Goal: Find specific page/section: Find specific page/section

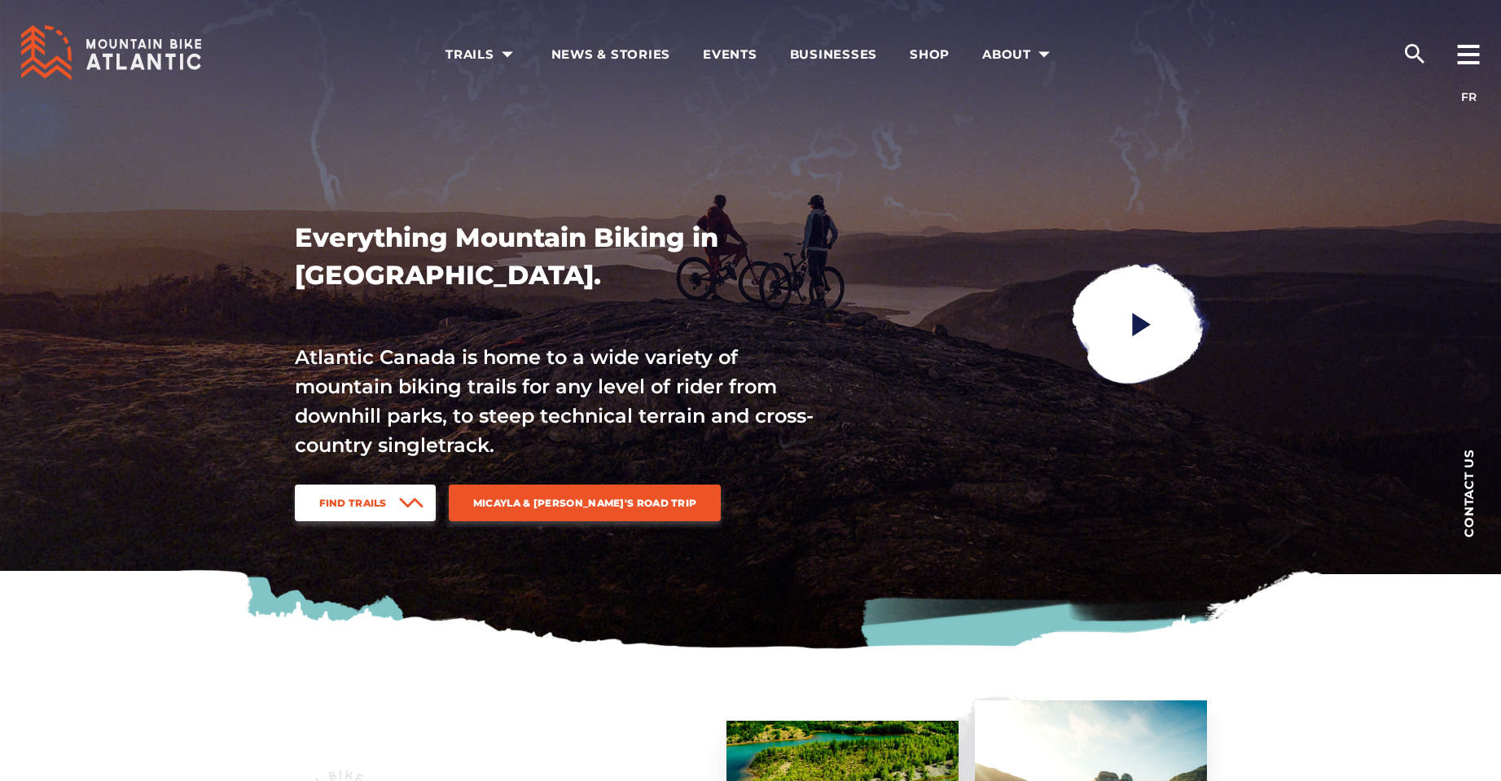
click at [374, 509] on link "Find Trails" at bounding box center [365, 503] width 141 height 37
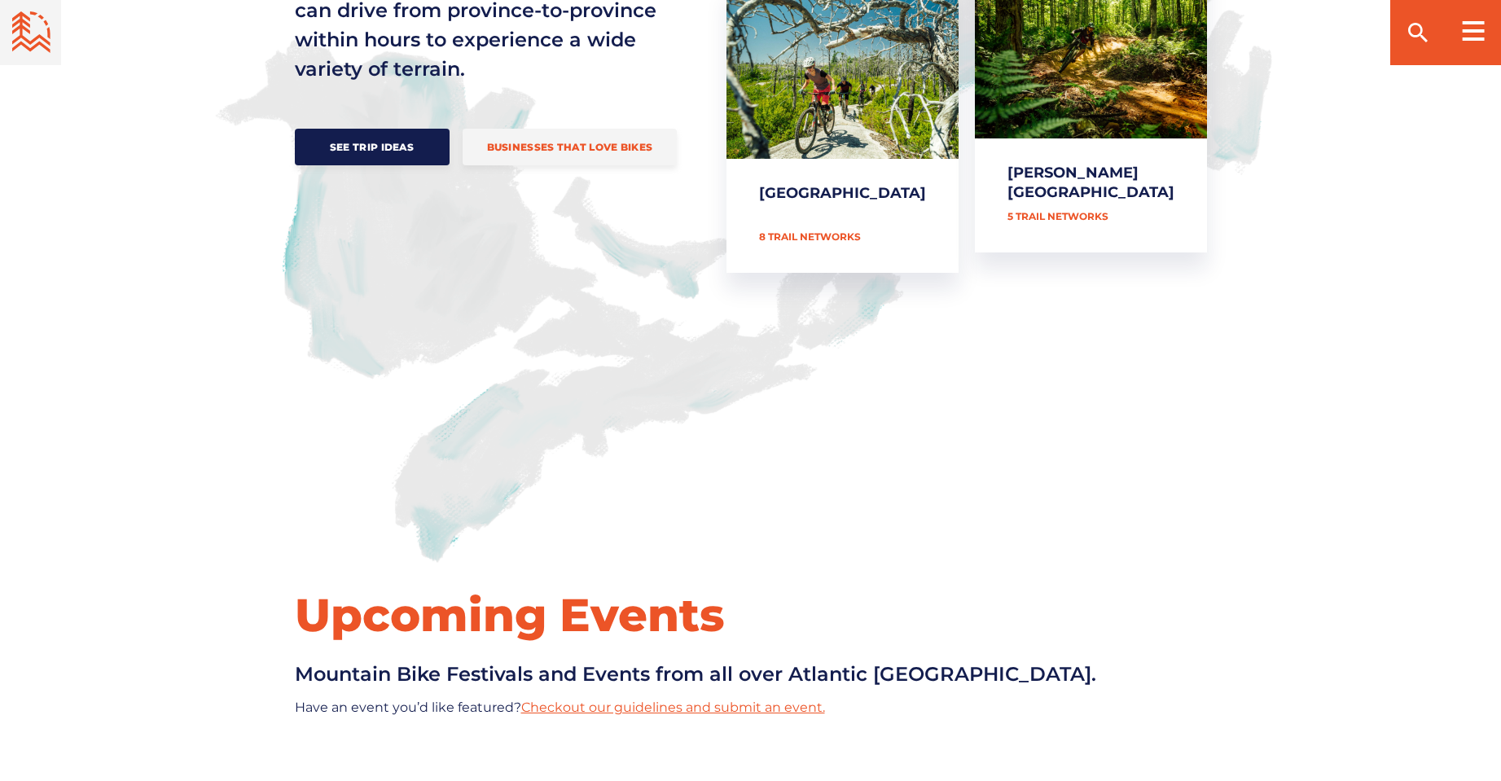
scroll to position [1949, 0]
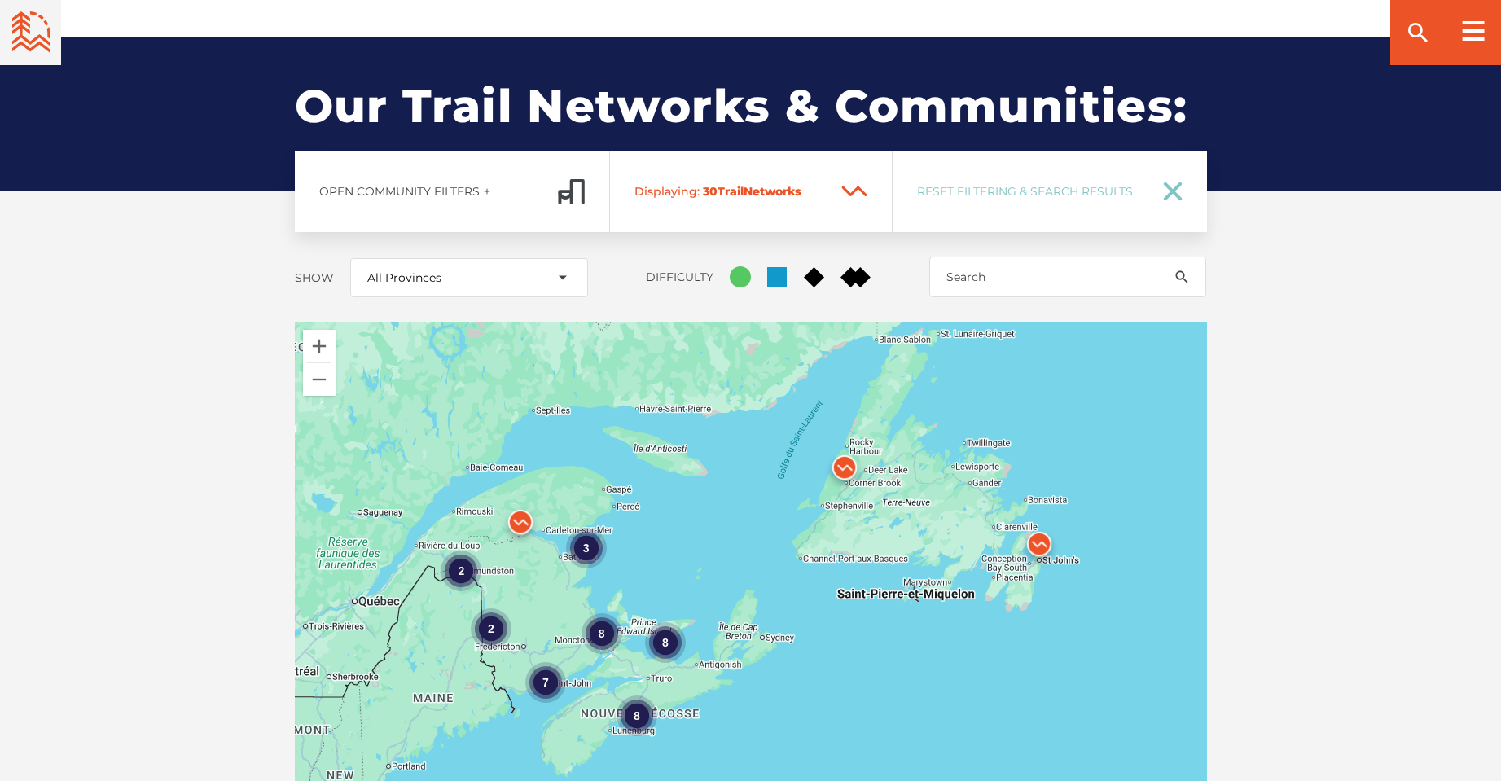
click at [642, 590] on div "8 7 2 3 8 8 2" at bounding box center [751, 607] width 912 height 570
click at [657, 623] on div "8" at bounding box center [664, 643] width 41 height 41
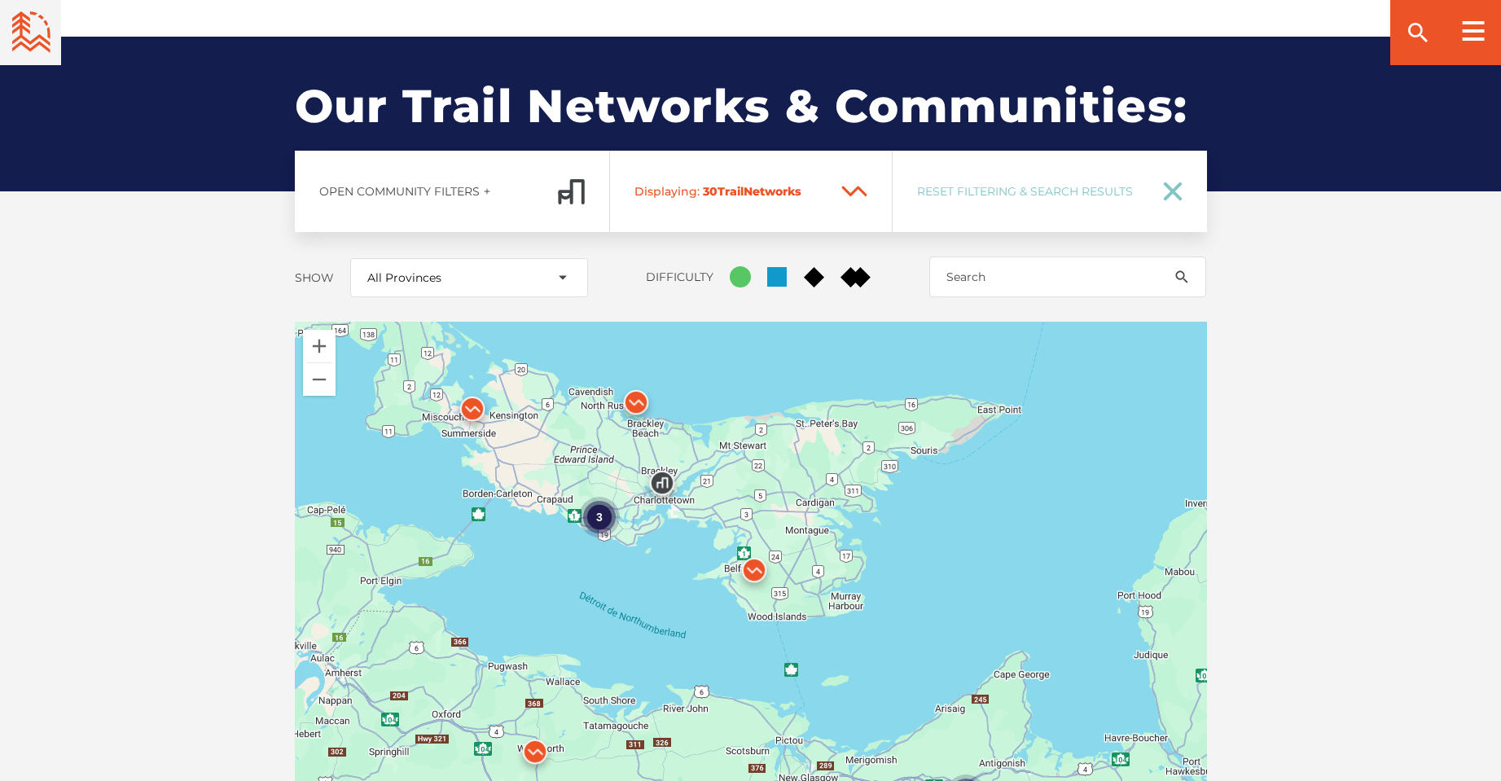
click at [601, 498] on div "3" at bounding box center [599, 518] width 41 height 41
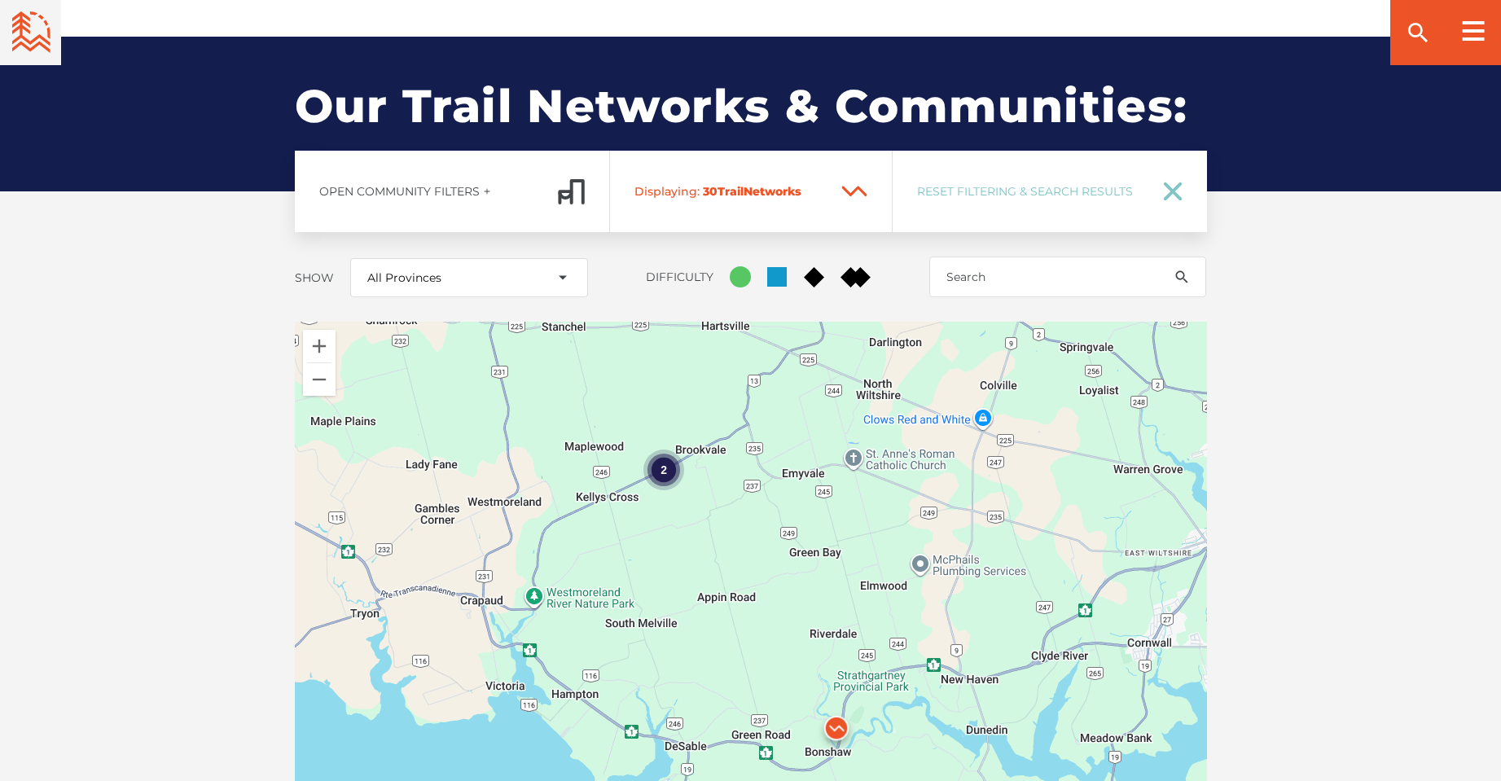
click at [661, 450] on div "2" at bounding box center [663, 470] width 41 height 41
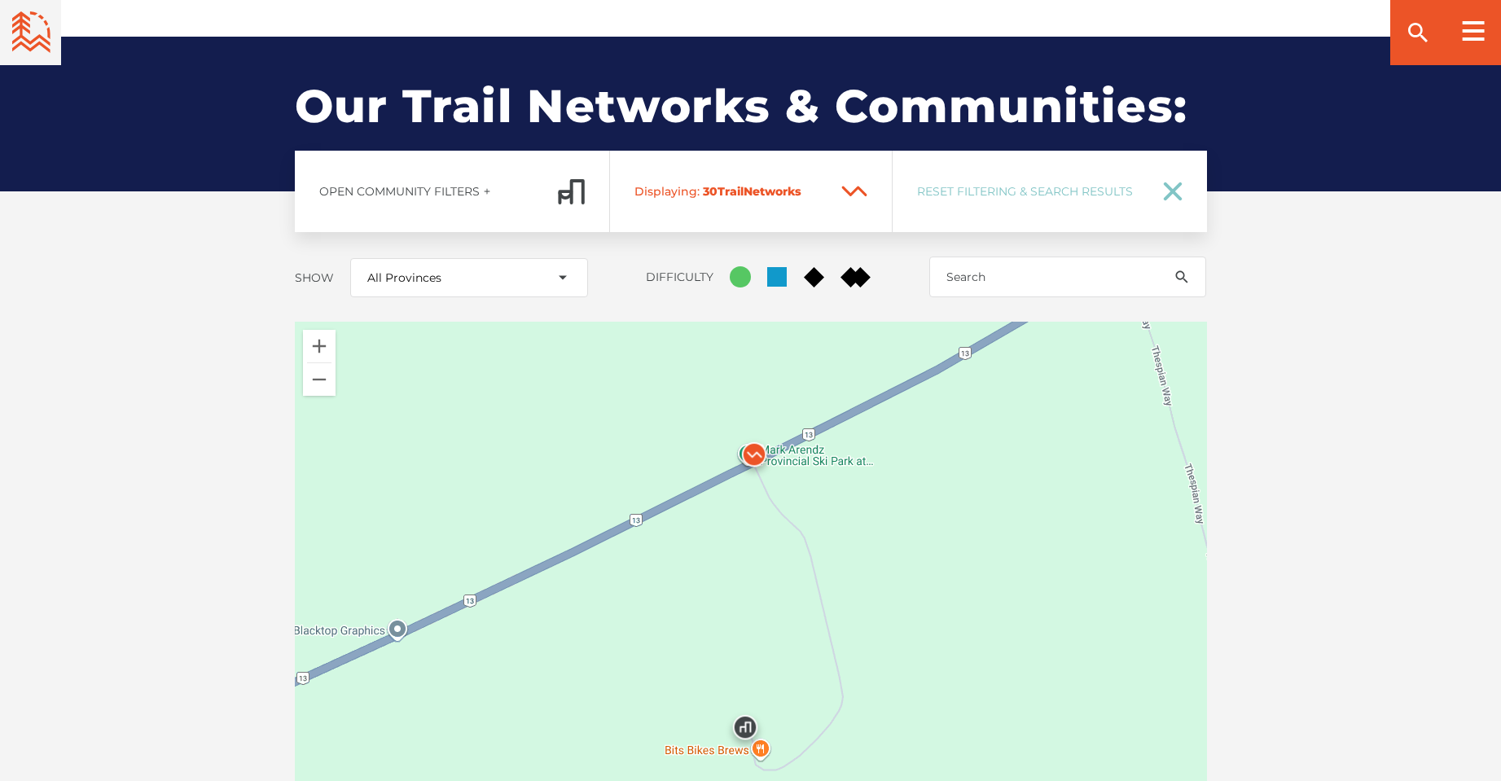
click at [754, 428] on img at bounding box center [754, 459] width 62 height 62
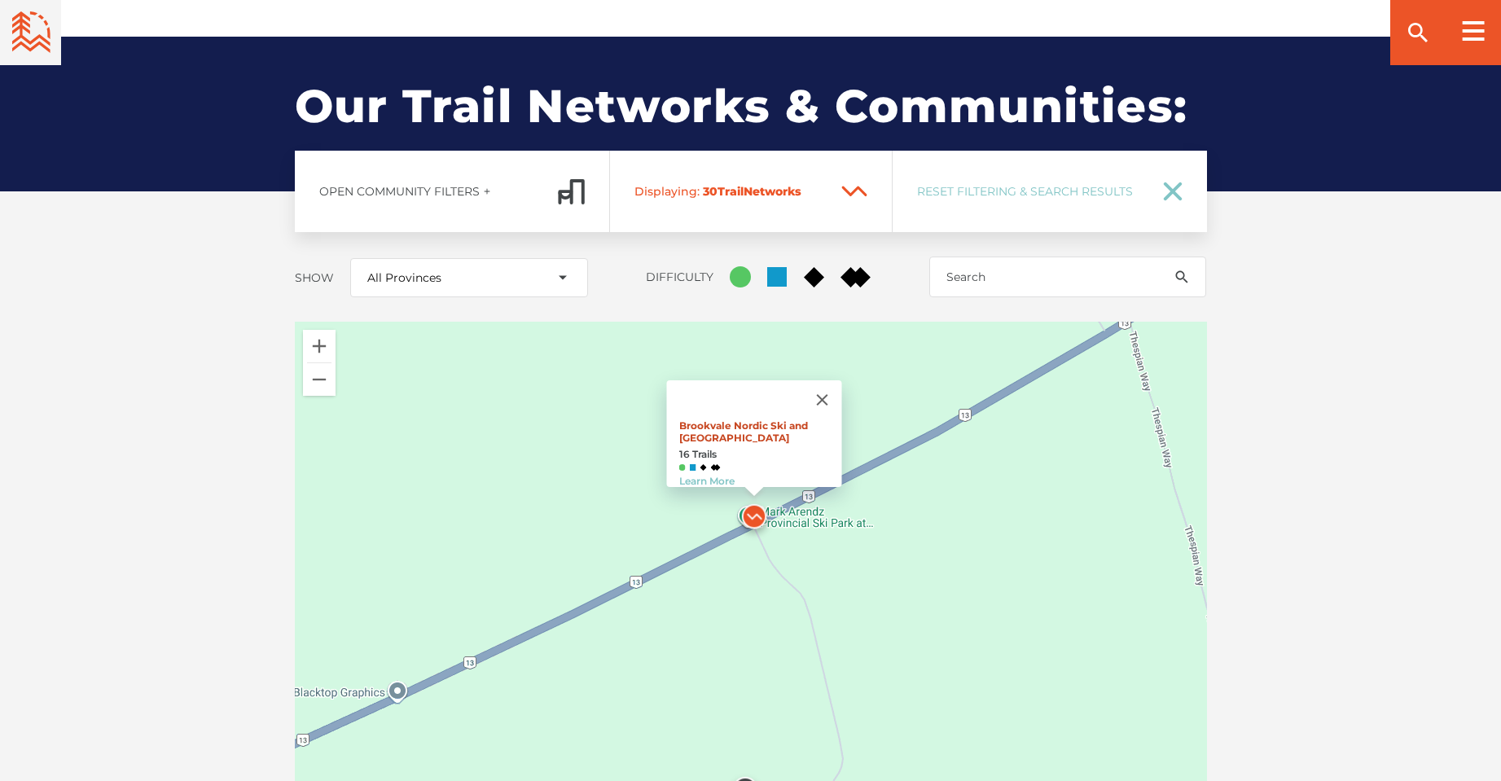
click at [721, 419] on link "Brookvale Nordic Ski and Mountain Biking Center" at bounding box center [742, 431] width 129 height 24
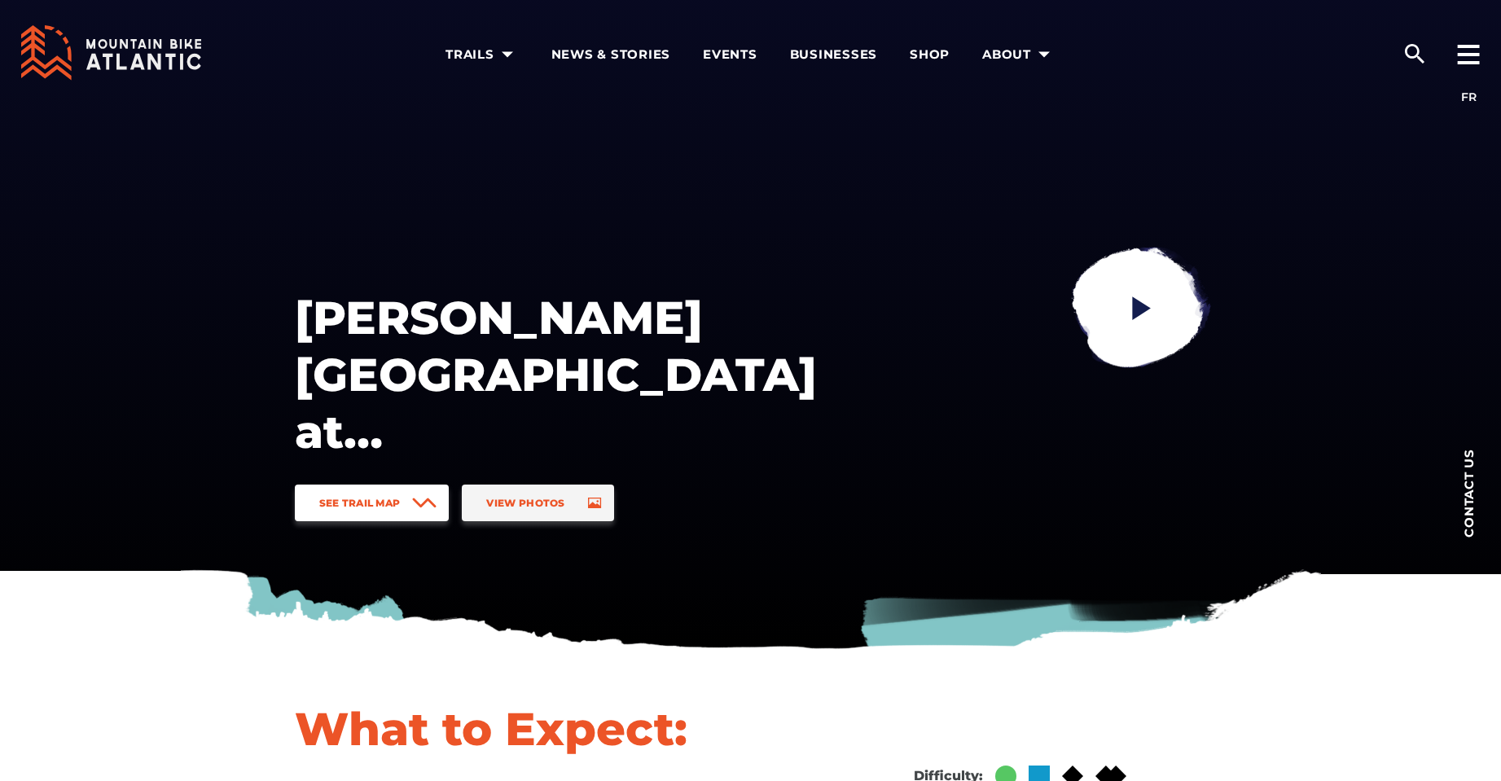
click at [378, 506] on span "See Trail Map" at bounding box center [359, 503] width 81 height 12
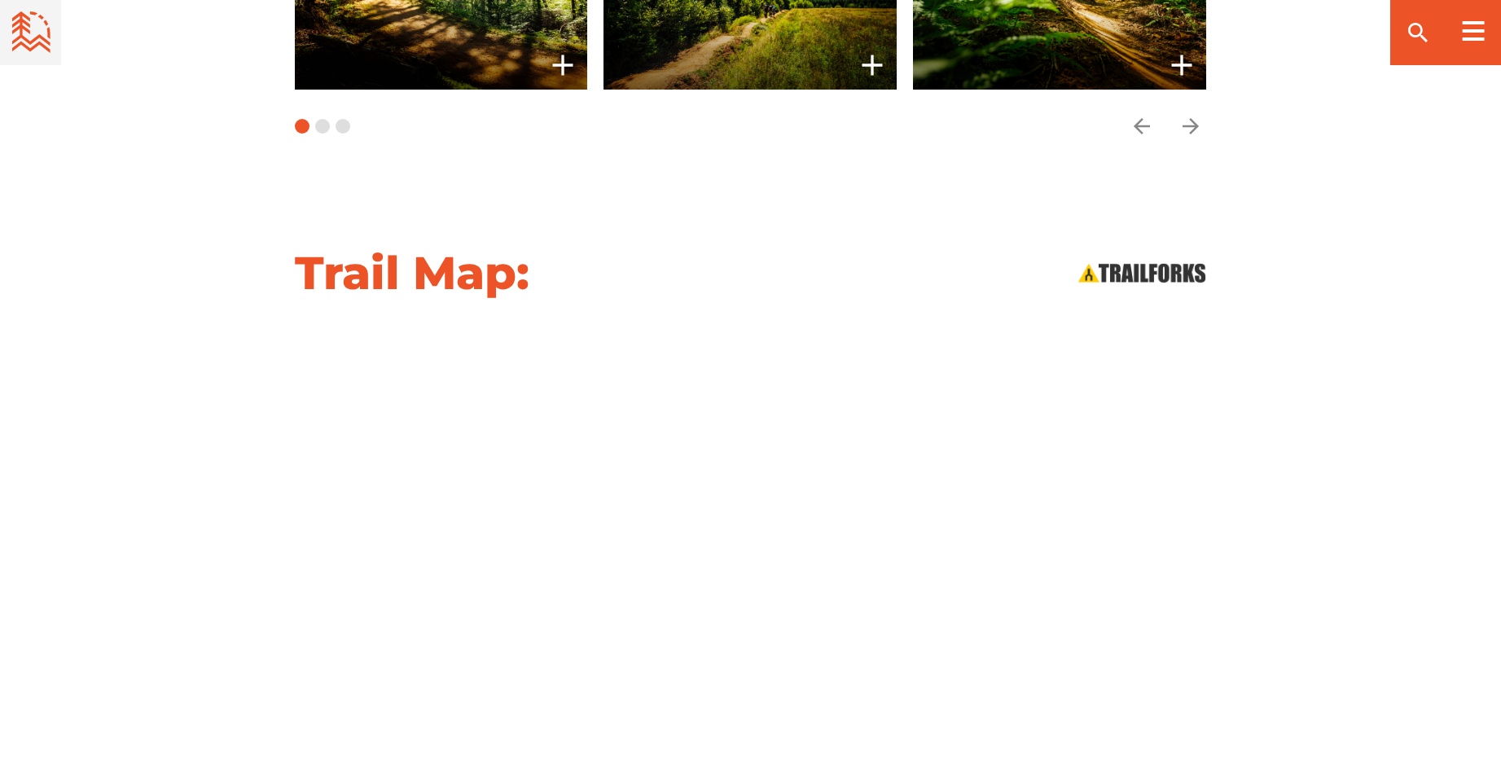
scroll to position [1834, 0]
